Goal: Information Seeking & Learning: Compare options

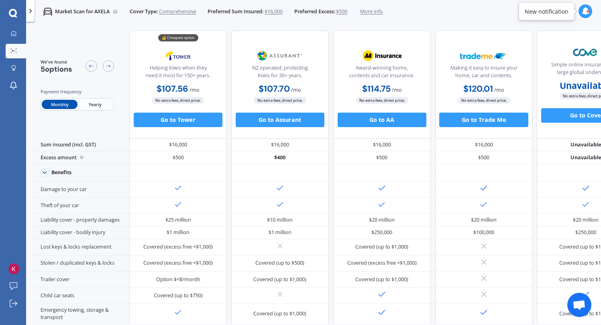
click at [110, 8] on p "Market Scan for AXELA" at bounding box center [82, 11] width 55 height 7
click at [28, 10] on icon at bounding box center [30, 10] width 7 height 7
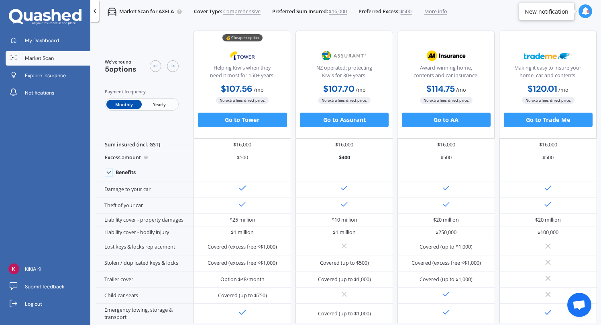
click at [40, 59] on span "Market Scan" at bounding box center [39, 58] width 29 height 7
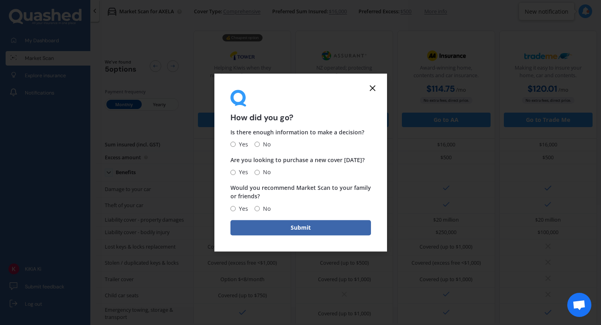
click at [376, 88] on icon at bounding box center [373, 88] width 10 height 10
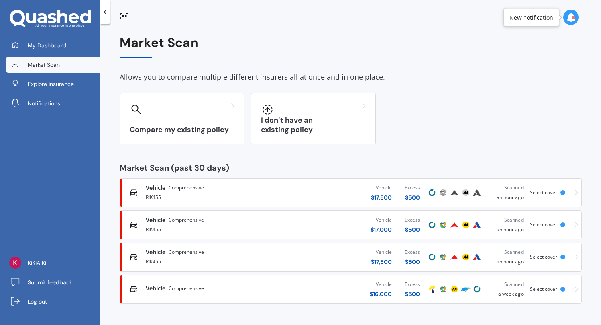
click at [340, 289] on div "Vehicle $ 16,000 Excess $ 500" at bounding box center [352, 289] width 149 height 24
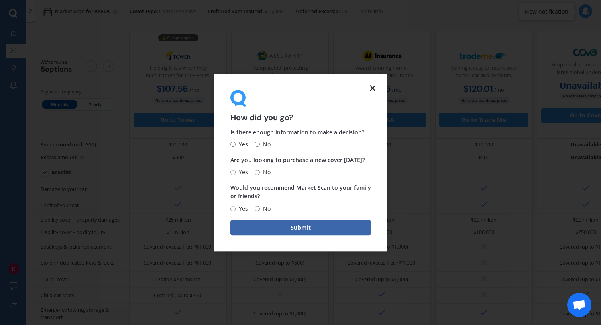
click at [378, 93] on form "How did you go? Is there enough information to make a decision? Yes No Are you …" at bounding box center [300, 162] width 173 height 178
click at [378, 88] on form "How did you go? Is there enough information to make a decision? Yes No Are you …" at bounding box center [300, 162] width 173 height 178
click at [374, 90] on line at bounding box center [372, 88] width 5 height 5
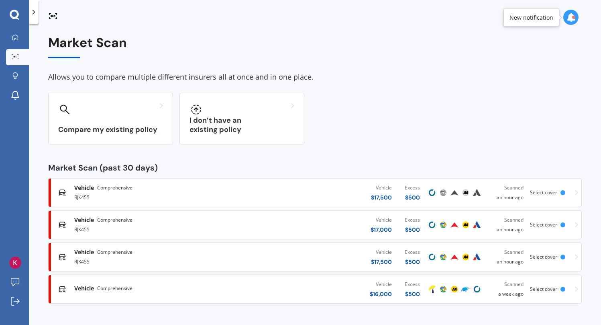
click at [15, 15] on icon at bounding box center [15, 15] width 10 height 10
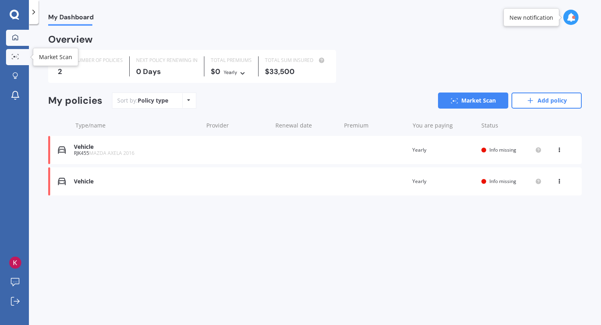
click at [14, 53] on link "Market Scan" at bounding box center [17, 57] width 23 height 16
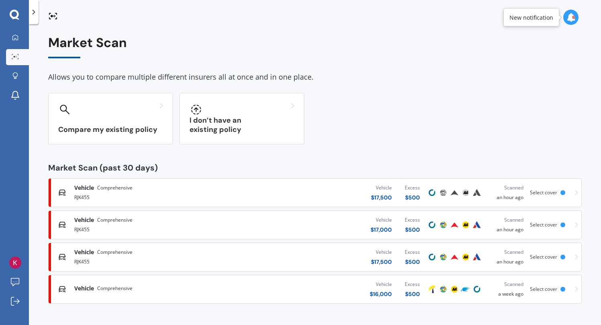
click at [322, 196] on div "Vehicle $ 17,500 Excess $ 500" at bounding box center [335, 192] width 184 height 24
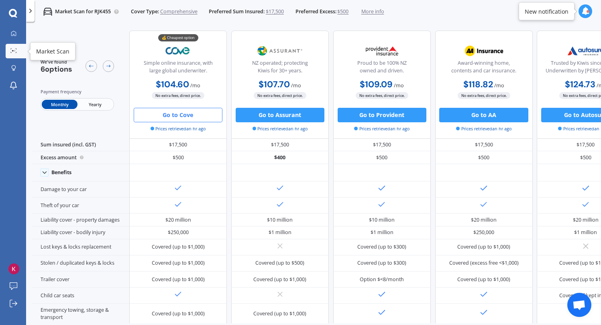
click at [18, 47] on link "Market Scan" at bounding box center [16, 51] width 20 height 14
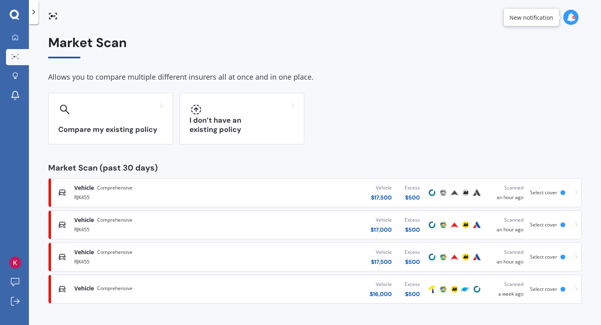
click at [306, 226] on div "Vehicle $ 17,000 Excess $ 500" at bounding box center [335, 224] width 184 height 24
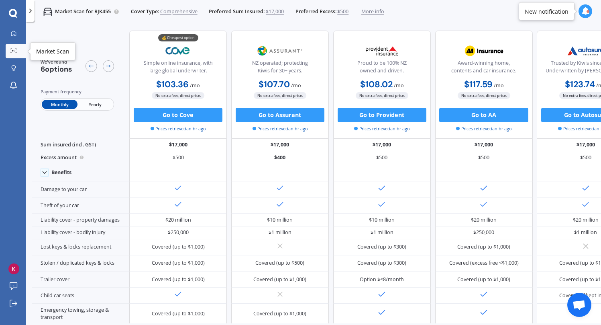
click at [11, 51] on icon at bounding box center [13, 50] width 6 height 5
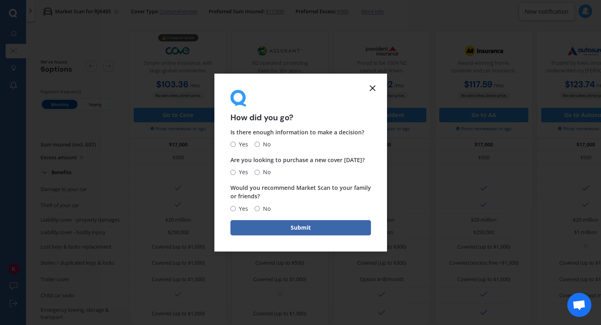
click at [372, 91] on icon at bounding box center [373, 88] width 10 height 10
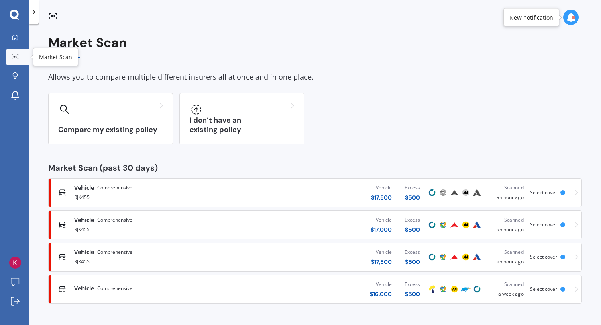
click at [14, 58] on icon at bounding box center [15, 56] width 7 height 5
click at [107, 247] on div "Vehicle Comprehensive RJK455 Vehicle $ 17,500 Excess $ 500 Scanned an hour ago …" at bounding box center [315, 257] width 527 height 24
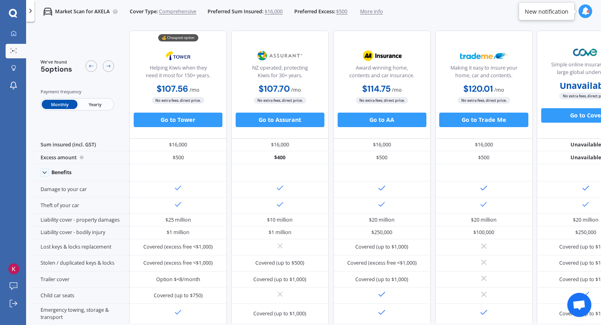
click at [274, 14] on span "$16,000" at bounding box center [274, 11] width 18 height 7
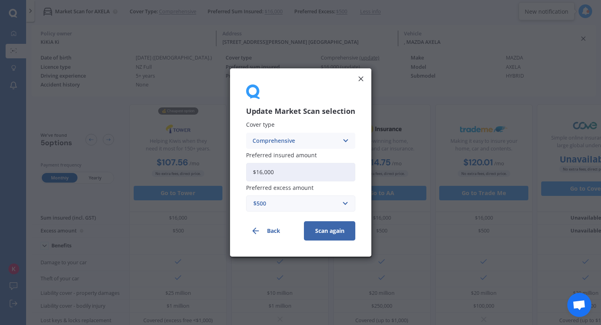
click at [297, 160] on div "Preferred insured amount $16,000" at bounding box center [300, 166] width 109 height 29
click at [297, 166] on input "$16,000" at bounding box center [300, 172] width 109 height 18
click at [293, 172] on input "$16,000" at bounding box center [300, 172] width 109 height 18
click at [261, 169] on input "$16,000" at bounding box center [300, 172] width 109 height 18
drag, startPoint x: 276, startPoint y: 172, endPoint x: 265, endPoint y: 171, distance: 11.3
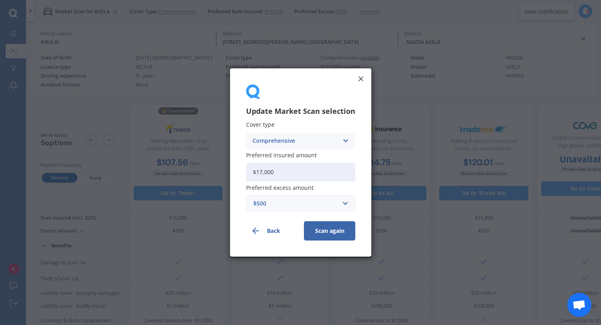
click at [265, 171] on input "$17,000" at bounding box center [300, 172] width 109 height 18
type input "$17,500"
click at [328, 236] on button "Scan again" at bounding box center [329, 230] width 51 height 19
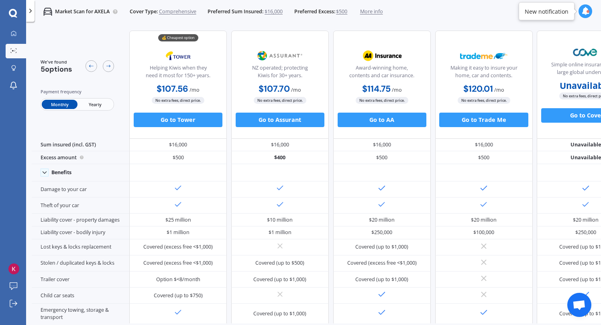
click at [383, 12] on span "More info" at bounding box center [371, 11] width 23 height 7
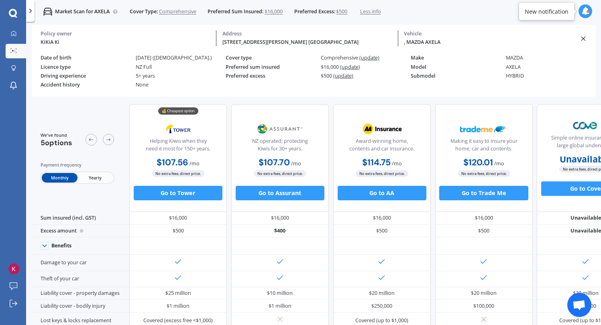
click at [54, 43] on div "KiKiA Ki" at bounding box center [126, 43] width 170 height 8
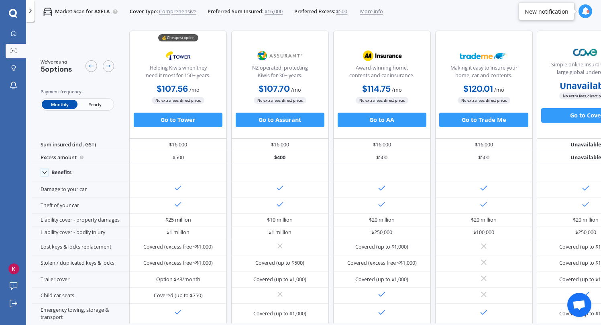
click at [377, 10] on span "More info" at bounding box center [371, 11] width 23 height 7
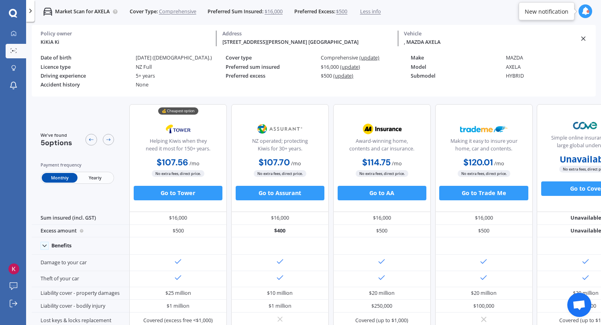
click at [351, 70] on span "(update)" at bounding box center [350, 66] width 20 height 7
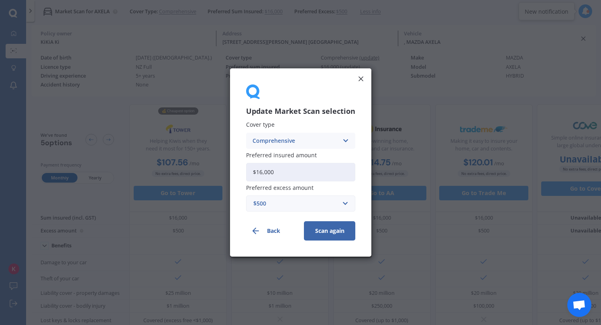
drag, startPoint x: 285, startPoint y: 178, endPoint x: 253, endPoint y: 176, distance: 32.2
click at [253, 176] on input "$16,000" at bounding box center [300, 172] width 109 height 18
type input "$17,500"
click at [337, 232] on button "Scan again" at bounding box center [329, 230] width 51 height 19
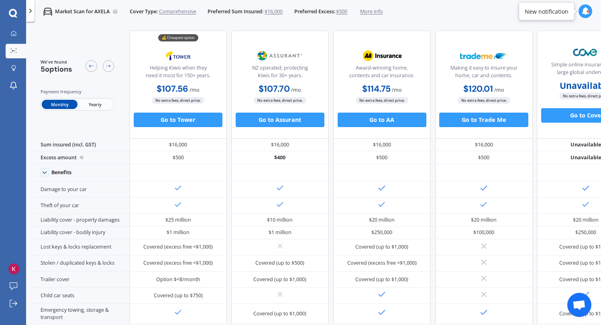
click at [283, 12] on span "$16,000" at bounding box center [274, 11] width 18 height 7
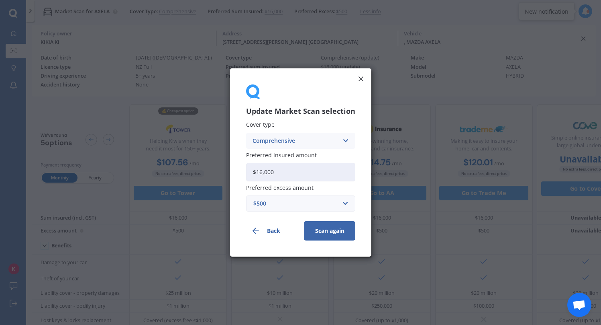
click at [306, 176] on input "$16,000" at bounding box center [300, 172] width 109 height 18
click at [360, 78] on line at bounding box center [361, 79] width 4 height 4
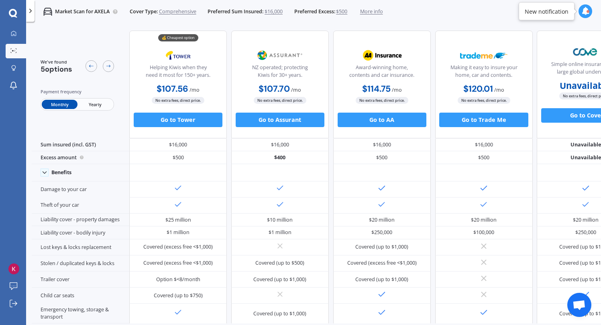
click at [29, 11] on icon at bounding box center [30, 10] width 7 height 7
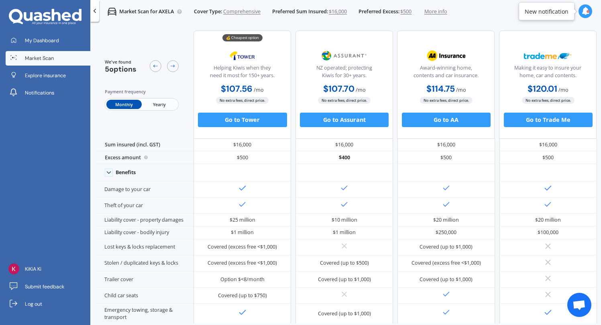
click at [50, 61] on span "Market Scan" at bounding box center [39, 58] width 29 height 7
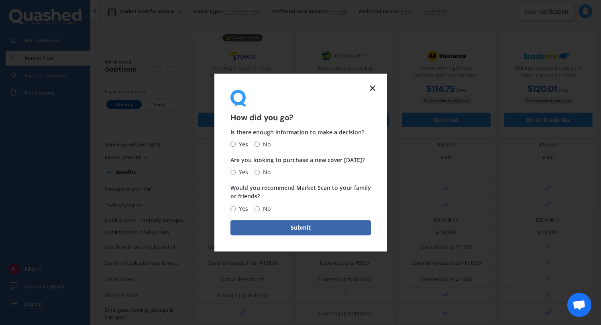
click at [377, 81] on form "How did you go? Is there enough information to make a decision? Yes No Are you …" at bounding box center [300, 162] width 173 height 178
click at [370, 90] on line at bounding box center [372, 88] width 5 height 5
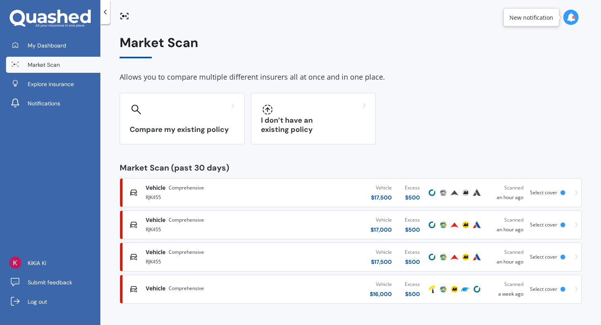
click at [575, 193] on icon at bounding box center [576, 193] width 3 height 6
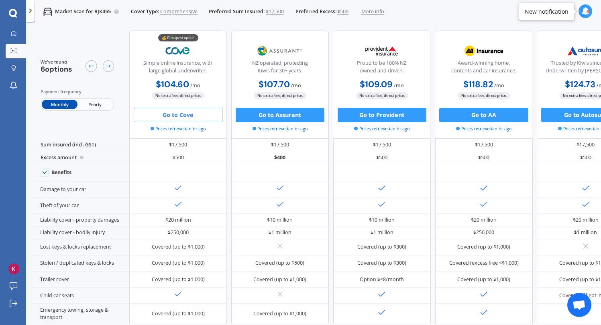
click at [111, 60] on div at bounding box center [100, 66] width 29 height 15
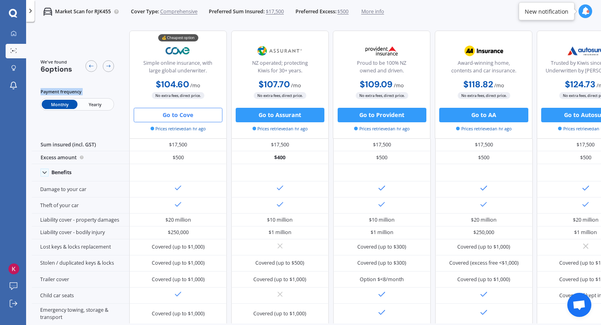
click at [111, 60] on div at bounding box center [100, 66] width 29 height 15
click at [108, 63] on icon at bounding box center [109, 66] width 6 height 6
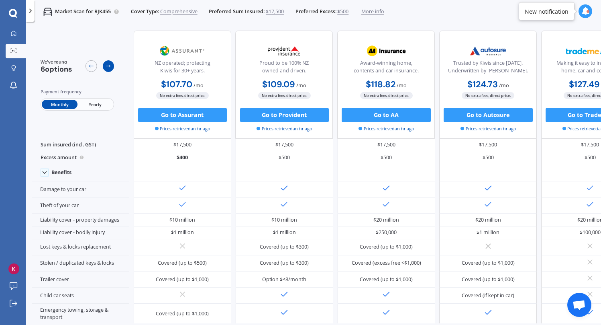
click at [108, 63] on icon at bounding box center [109, 66] width 6 height 6
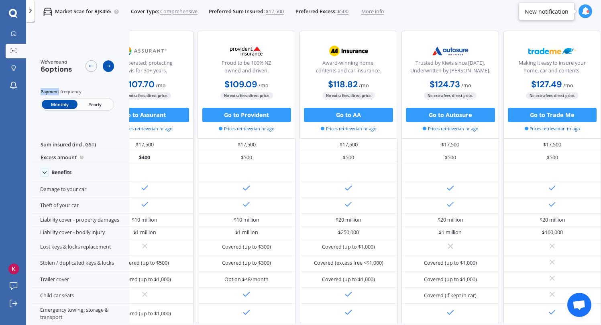
click at [108, 63] on icon at bounding box center [109, 66] width 6 height 6
click at [89, 63] on icon at bounding box center [91, 66] width 6 height 6
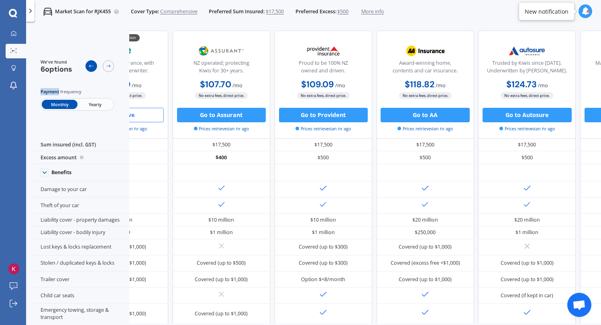
click at [89, 63] on icon at bounding box center [91, 66] width 6 height 6
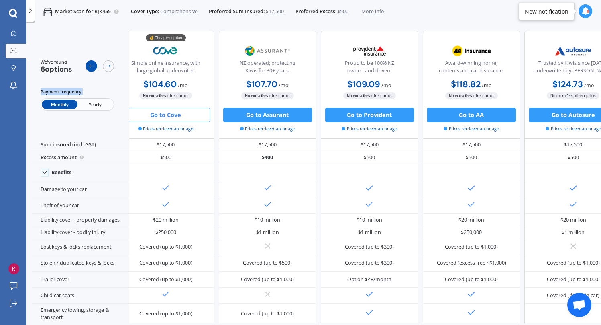
click at [89, 63] on icon at bounding box center [91, 66] width 6 height 6
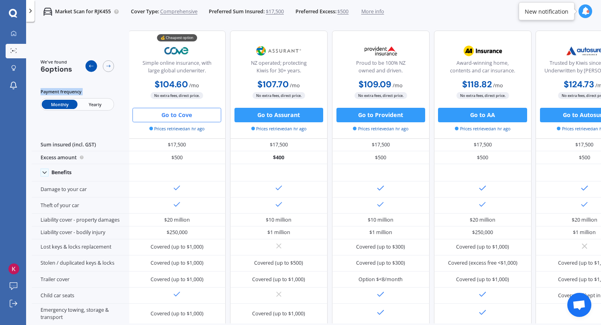
scroll to position [0, 0]
click at [89, 63] on icon at bounding box center [91, 66] width 6 height 6
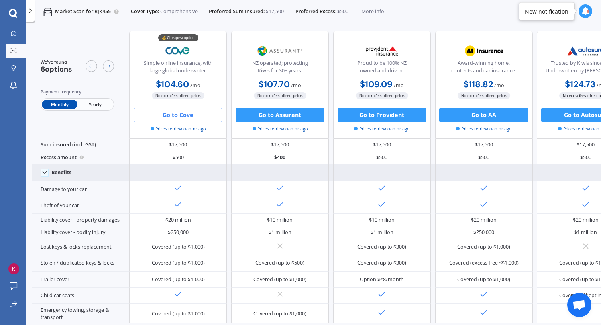
click at [184, 172] on div at bounding box center [178, 172] width 98 height 17
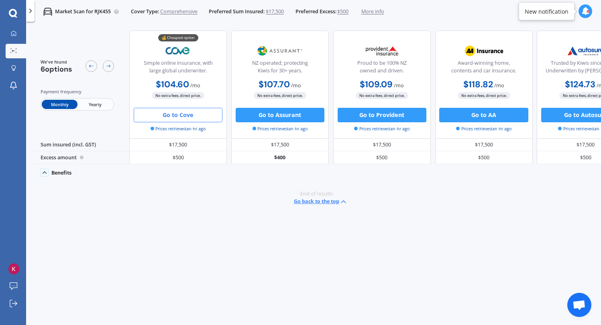
click at [184, 173] on div at bounding box center [178, 172] width 98 height 17
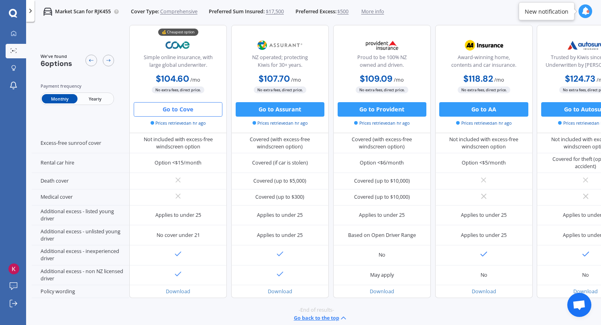
scroll to position [331, 0]
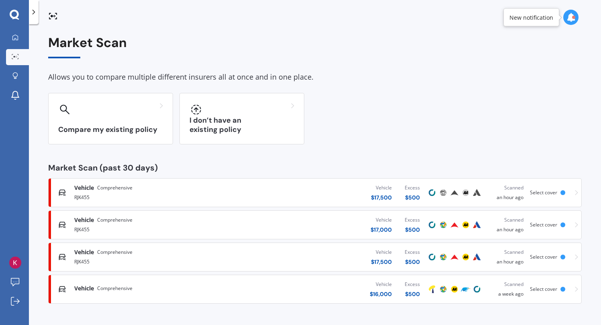
click at [378, 295] on div "$ 16,000" at bounding box center [381, 294] width 22 height 8
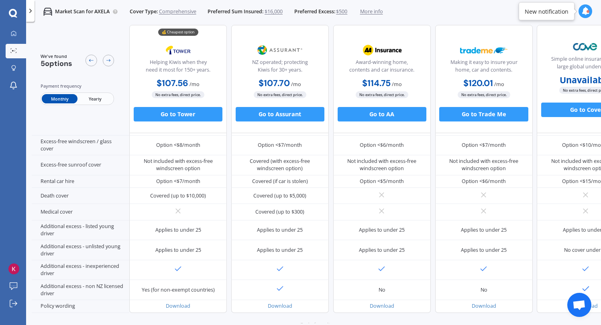
scroll to position [320, 0]
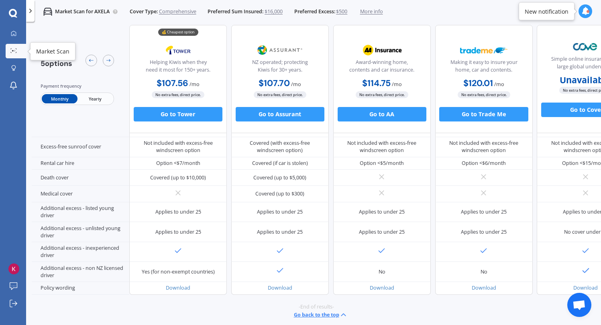
click at [11, 52] on icon at bounding box center [13, 50] width 6 height 5
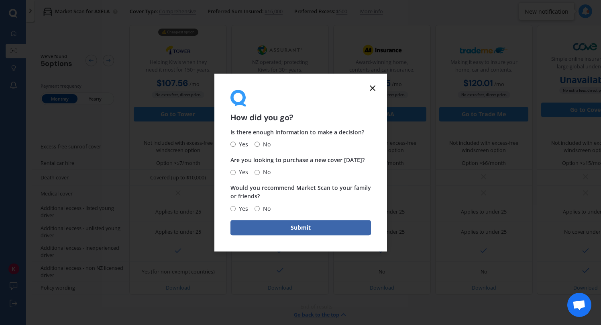
click at [374, 85] on icon at bounding box center [373, 88] width 10 height 10
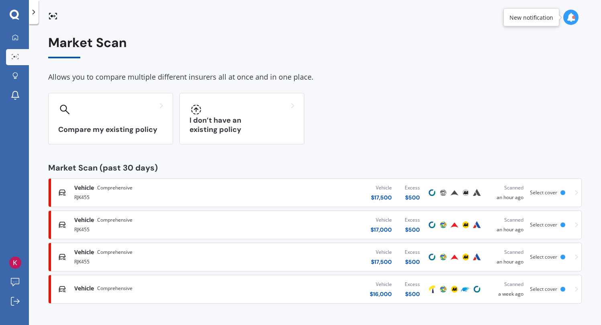
click at [187, 194] on div "RJK455" at bounding box center [158, 197] width 168 height 10
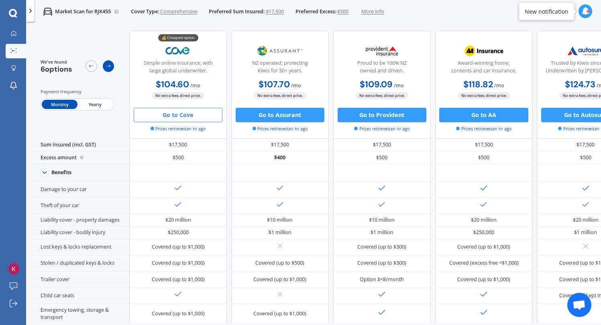
click at [113, 67] on div at bounding box center [109, 66] width 12 height 12
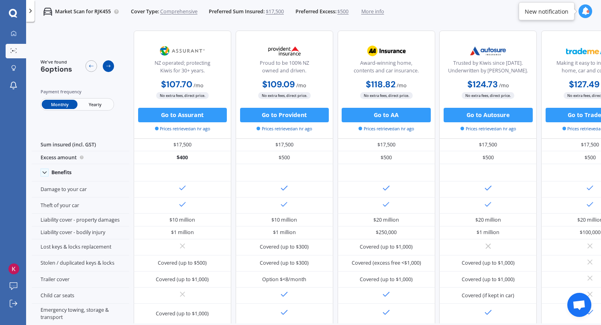
click at [111, 67] on icon at bounding box center [109, 66] width 6 height 6
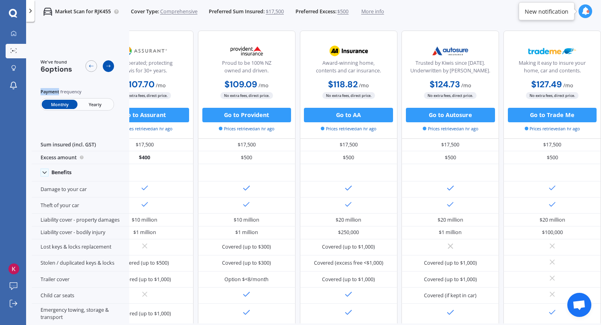
click at [111, 67] on icon at bounding box center [109, 66] width 6 height 6
click at [92, 64] on icon at bounding box center [91, 66] width 6 height 6
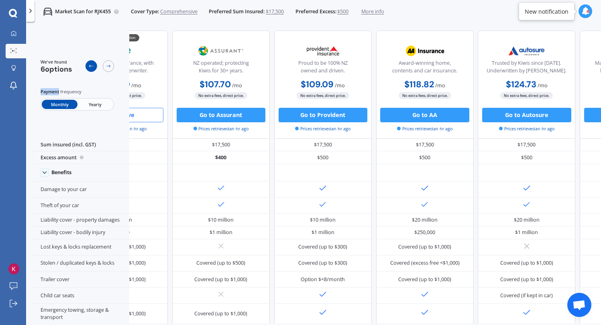
click at [92, 64] on icon at bounding box center [91, 66] width 6 height 6
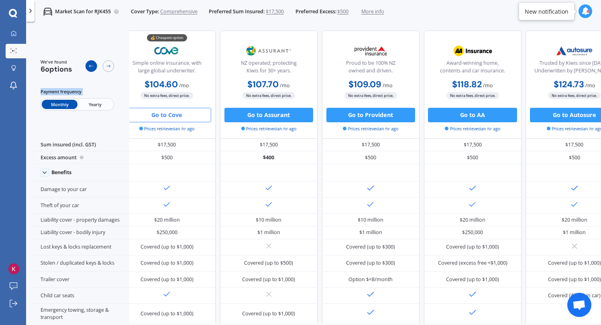
click at [92, 64] on icon at bounding box center [91, 66] width 6 height 6
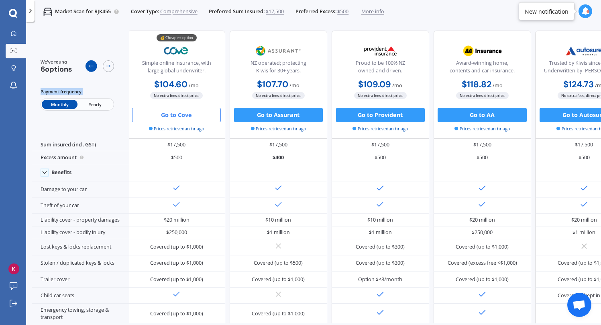
scroll to position [0, 0]
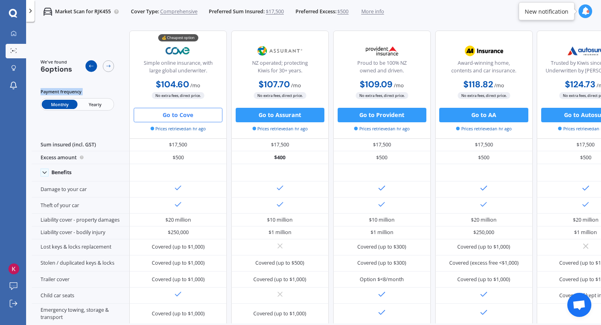
click at [92, 64] on icon at bounding box center [91, 66] width 6 height 6
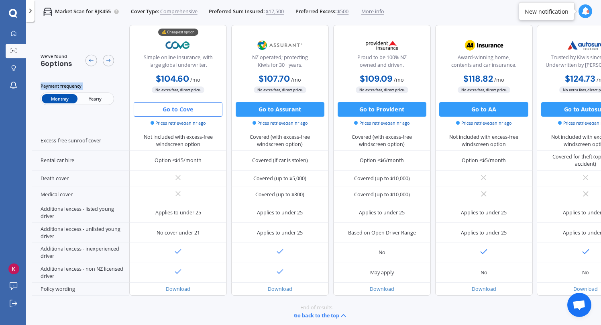
scroll to position [331, 0]
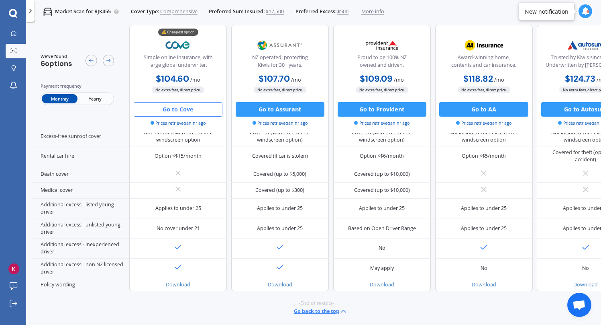
click at [383, 9] on span "More info" at bounding box center [372, 11] width 23 height 7
